Goal: Information Seeking & Learning: Learn about a topic

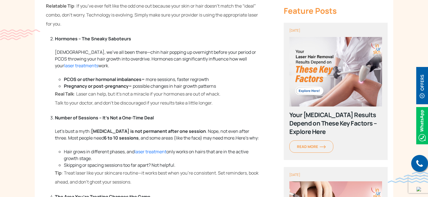
scroll to position [532, 0]
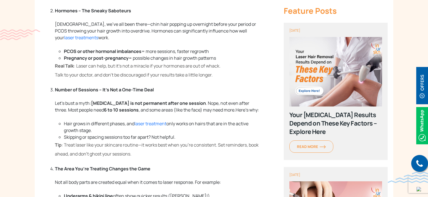
click at [135, 158] on p "Tip : Treat laser like your skincare routine—it works best when you’re consiste…" at bounding box center [157, 149] width 205 height 18
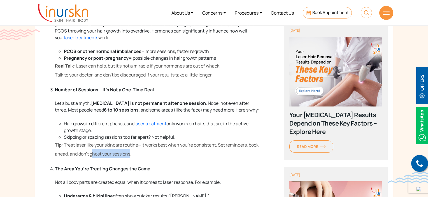
drag, startPoint x: 131, startPoint y: 162, endPoint x: 72, endPoint y: 164, distance: 59.7
click at [84, 158] on p "Tip : Treat laser like your skincare routine—it works best when you’re consiste…" at bounding box center [157, 149] width 205 height 18
click at [58, 158] on p "Tip : Treat laser like your skincare routine—it works best when you’re consiste…" at bounding box center [157, 149] width 205 height 18
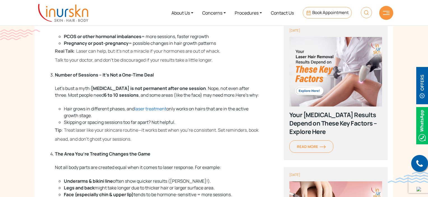
scroll to position [560, 0]
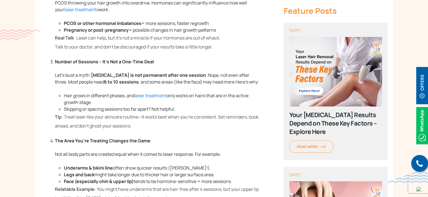
click at [134, 130] on p "Tip : Treat laser like your skincare routine—it works best when you’re consiste…" at bounding box center [157, 121] width 205 height 18
drag, startPoint x: 132, startPoint y: 131, endPoint x: 117, endPoint y: 131, distance: 14.6
click at [117, 129] on span ": Treat laser like your skincare routine—it works best when you’re consistent. …" at bounding box center [157, 121] width 204 height 15
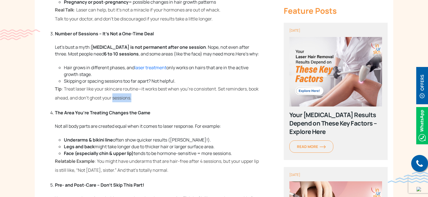
drag, startPoint x: 135, startPoint y: 106, endPoint x: 114, endPoint y: 106, distance: 21.0
click at [114, 102] on p "Tip : Treat laser like your skincare routine—it works best when you’re consiste…" at bounding box center [157, 93] width 205 height 18
click at [139, 102] on p "Tip : Treat laser like your skincare routine—it works best when you’re consiste…" at bounding box center [157, 93] width 205 height 18
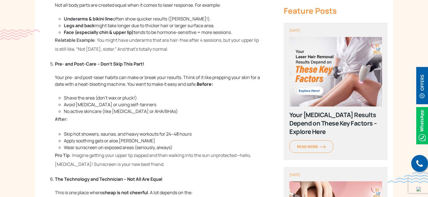
scroll to position [700, 0]
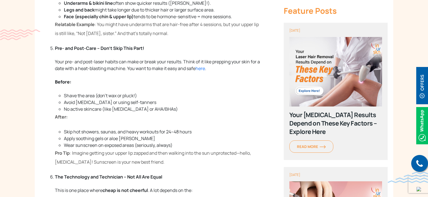
scroll to position [728, 0]
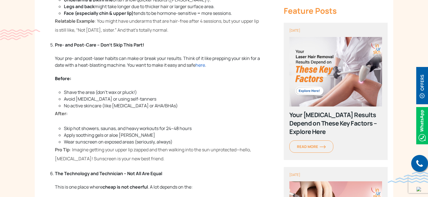
click at [205, 68] on span "here" at bounding box center [200, 65] width 10 height 6
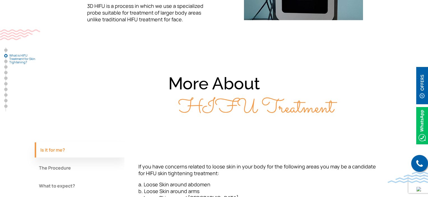
scroll to position [560, 0]
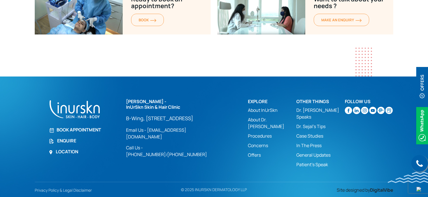
scroll to position [1464, 0]
click at [158, 121] on p "B-Wing, [STREET_ADDRESS]" at bounding box center [172, 118] width 93 height 7
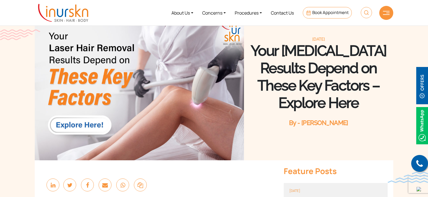
scroll to position [0, 0]
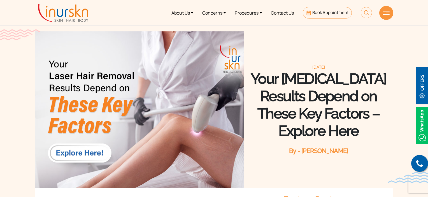
click at [55, 12] on img at bounding box center [63, 13] width 50 height 18
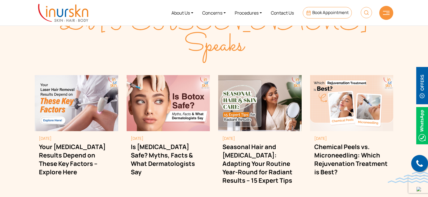
scroll to position [1540, 0]
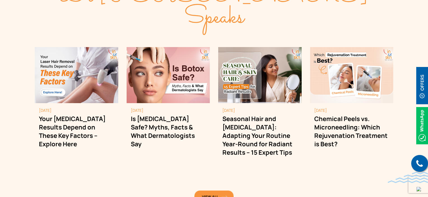
click at [220, 190] on link "View All" at bounding box center [213, 196] width 39 height 12
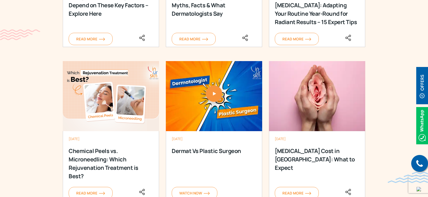
scroll to position [756, 0]
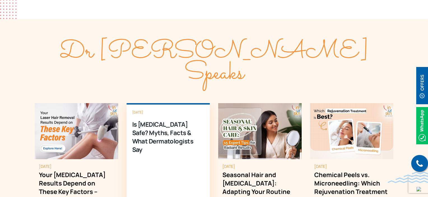
scroll to position [1568, 0]
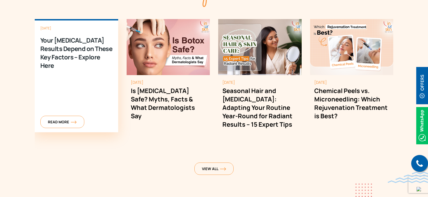
click at [70, 78] on div "August 4, 2025 Your Laser Hair Removal Results Depend on These Key Factors – Ex…" at bounding box center [76, 75] width 83 height 113
click at [66, 119] on span "Read More" at bounding box center [62, 121] width 29 height 5
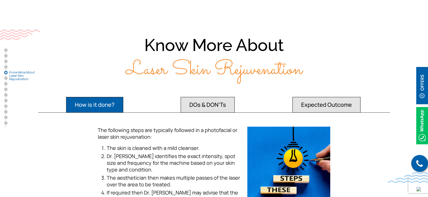
scroll to position [952, 0]
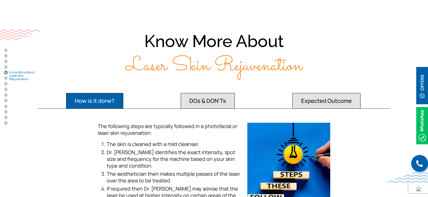
click at [123, 95] on button "DOs & DON'Ts" at bounding box center [94, 101] width 57 height 16
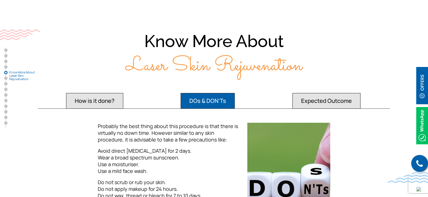
click at [123, 93] on button "Expected Outcome" at bounding box center [94, 101] width 57 height 16
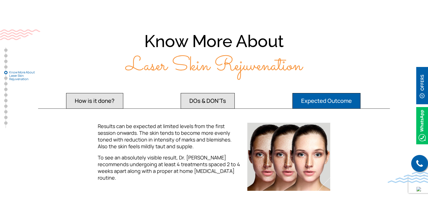
click at [104, 94] on button "How is it done?" at bounding box center [94, 101] width 57 height 16
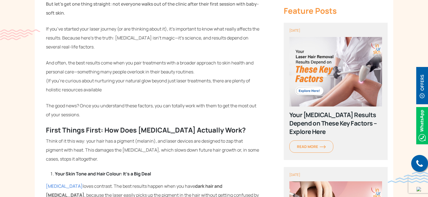
scroll to position [252, 0]
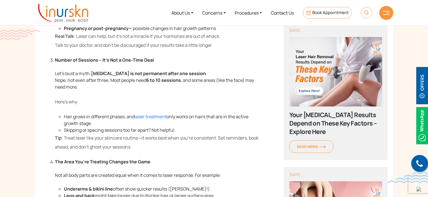
scroll to position [532, 0]
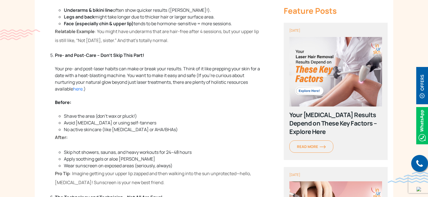
scroll to position [728, 0]
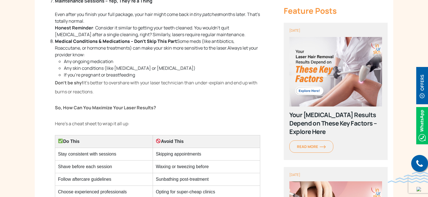
scroll to position [997, 0]
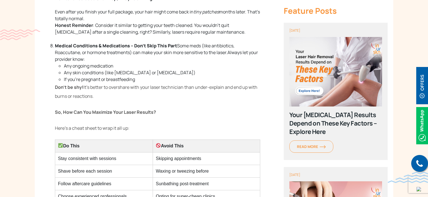
scroll to position [1012, 0]
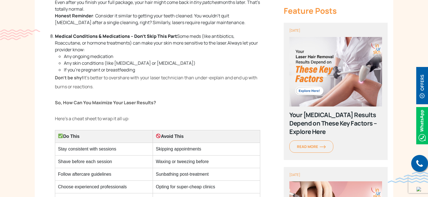
drag, startPoint x: 163, startPoint y: 135, endPoint x: 188, endPoint y: 135, distance: 24.6
click at [188, 135] on th "Avoid This" at bounding box center [206, 136] width 107 height 13
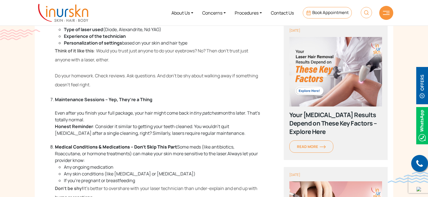
scroll to position [900, 0]
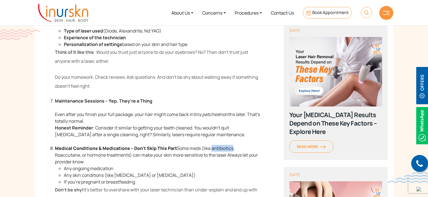
drag, startPoint x: 213, startPoint y: 148, endPoint x: 234, endPoint y: 148, distance: 21.3
click at [234, 148] on span "Some meds (like antibiotics, Roaccutane, or hormone treatments) can make your s…" at bounding box center [144, 151] width 179 height 13
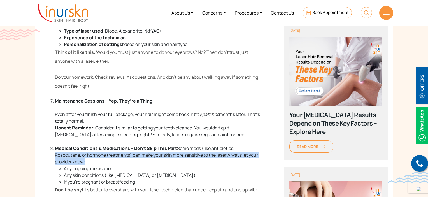
drag, startPoint x: 55, startPoint y: 156, endPoint x: 87, endPoint y: 160, distance: 31.6
drag, startPoint x: 86, startPoint y: 162, endPoint x: 55, endPoint y: 155, distance: 32.3
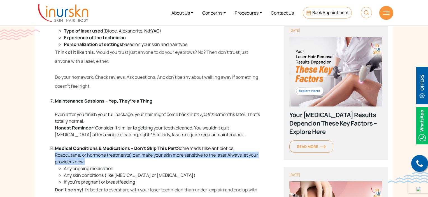
click at [55, 155] on span "Some meds (like antibiotics, Roaccutane, or hormone treatments) can make your s…" at bounding box center [144, 151] width 179 height 13
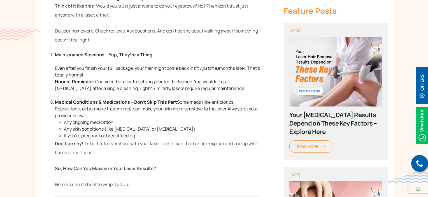
scroll to position [956, 0]
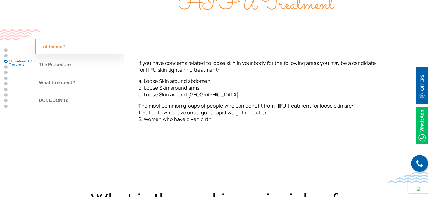
scroll to position [476, 0]
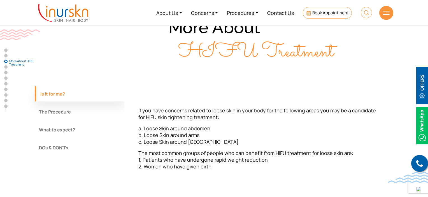
click at [96, 112] on button "The Procedure" at bounding box center [80, 111] width 90 height 15
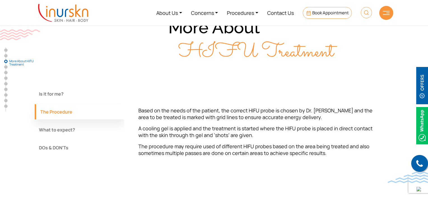
click at [94, 129] on button "What to expect?" at bounding box center [80, 129] width 90 height 15
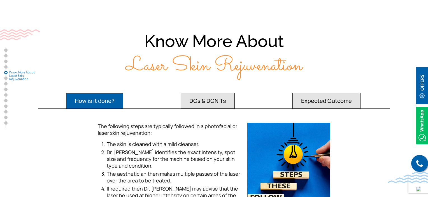
click at [123, 96] on button "DOs & DON'Ts" at bounding box center [94, 101] width 57 height 16
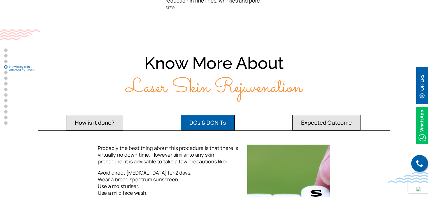
scroll to position [952, 0]
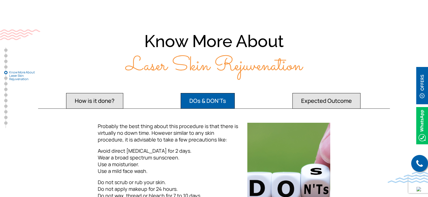
click at [117, 94] on button "How is it done?" at bounding box center [94, 101] width 57 height 16
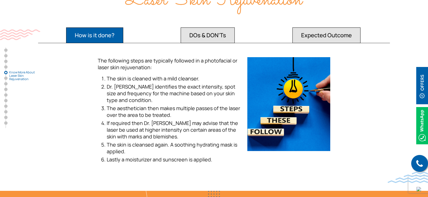
scroll to position [1008, 0]
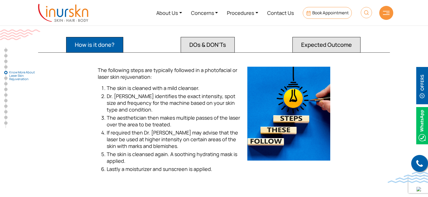
click at [123, 37] on button "Expected Outcome" at bounding box center [94, 45] width 57 height 16
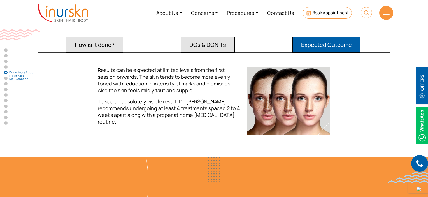
scroll to position [980, 0]
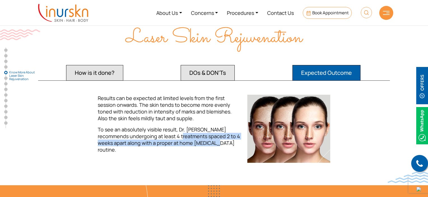
drag, startPoint x: 202, startPoint y: 137, endPoint x: 170, endPoint y: 127, distance: 32.8
click at [170, 127] on span "To see an absolutely visible result, Dr. Sejal recommends undergoing at least 4…" at bounding box center [169, 139] width 142 height 27
click at [193, 140] on div "Results can be expected at limited levels from the first session onwards. The s…" at bounding box center [168, 129] width 149 height 68
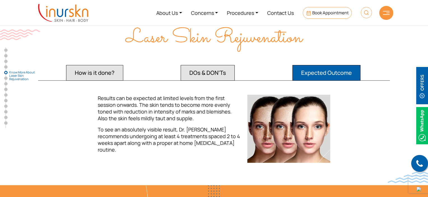
click at [203, 75] on div "How is it done? DOs & DON'Ts Expected Outcome The following steps are typically…" at bounding box center [214, 112] width 358 height 99
click at [123, 67] on button "DOs & DON'Ts" at bounding box center [94, 73] width 57 height 16
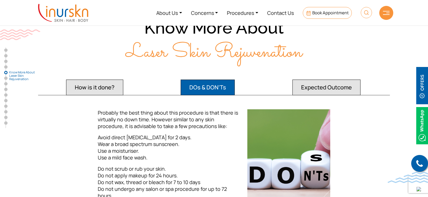
scroll to position [952, 0]
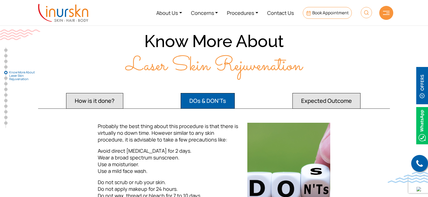
click at [121, 95] on button "How is it done?" at bounding box center [94, 101] width 57 height 16
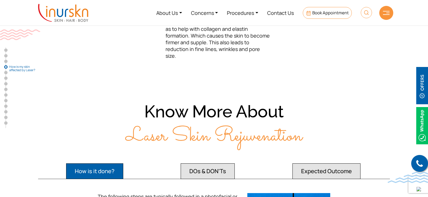
scroll to position [868, 0]
